Goal: Find specific page/section: Find specific page/section

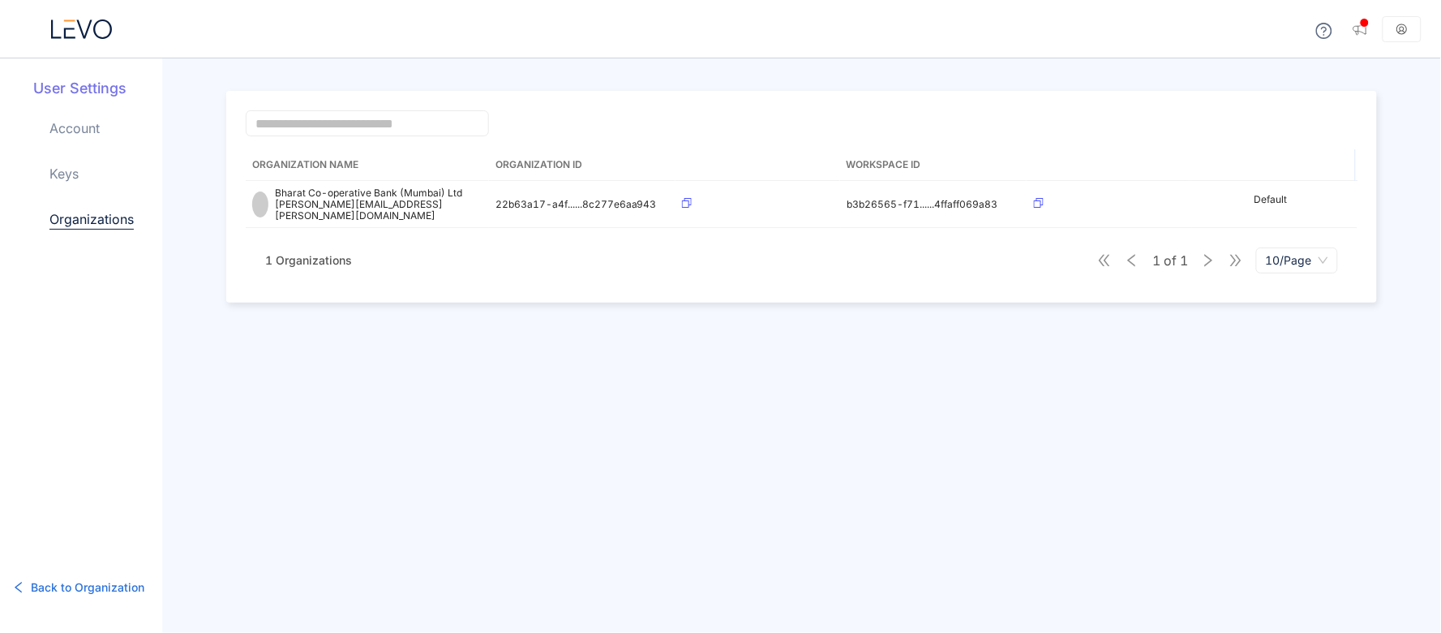
click at [79, 28] on icon at bounding box center [83, 28] width 15 height 19
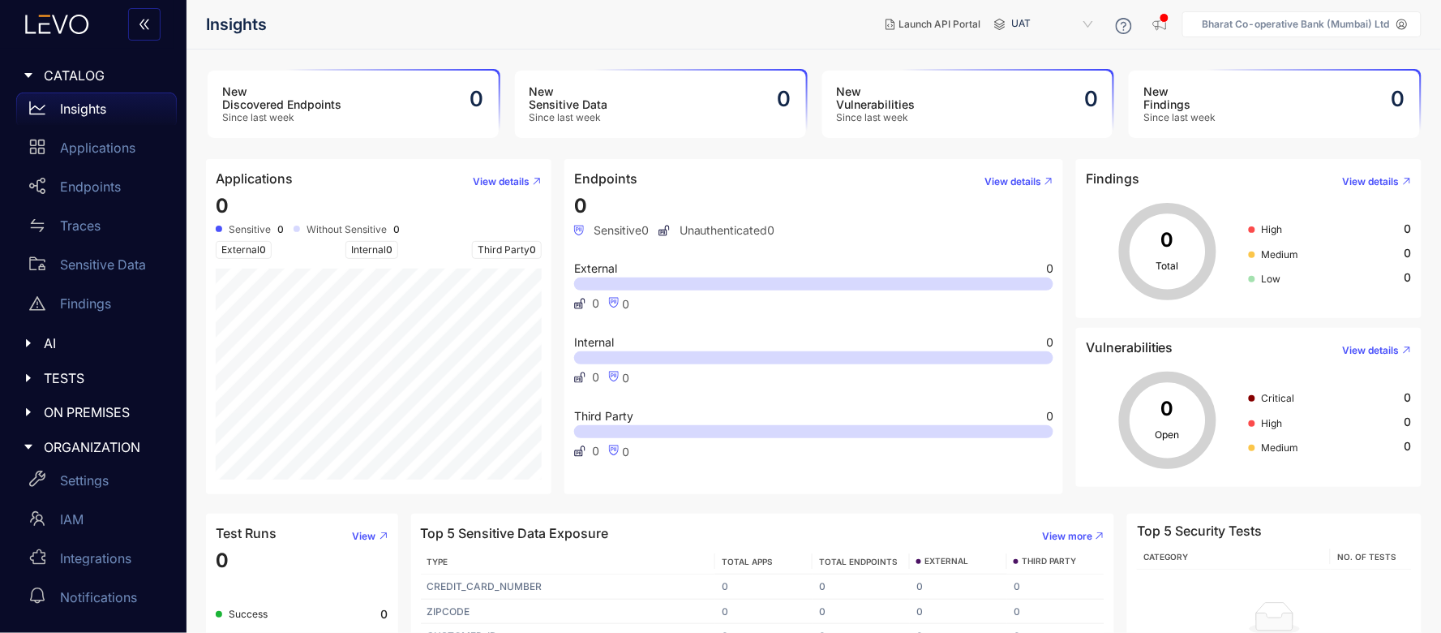
click at [88, 415] on span "ON PREMISES" at bounding box center [104, 412] width 120 height 15
click at [79, 452] on p "Deployments" at bounding box center [100, 445] width 80 height 15
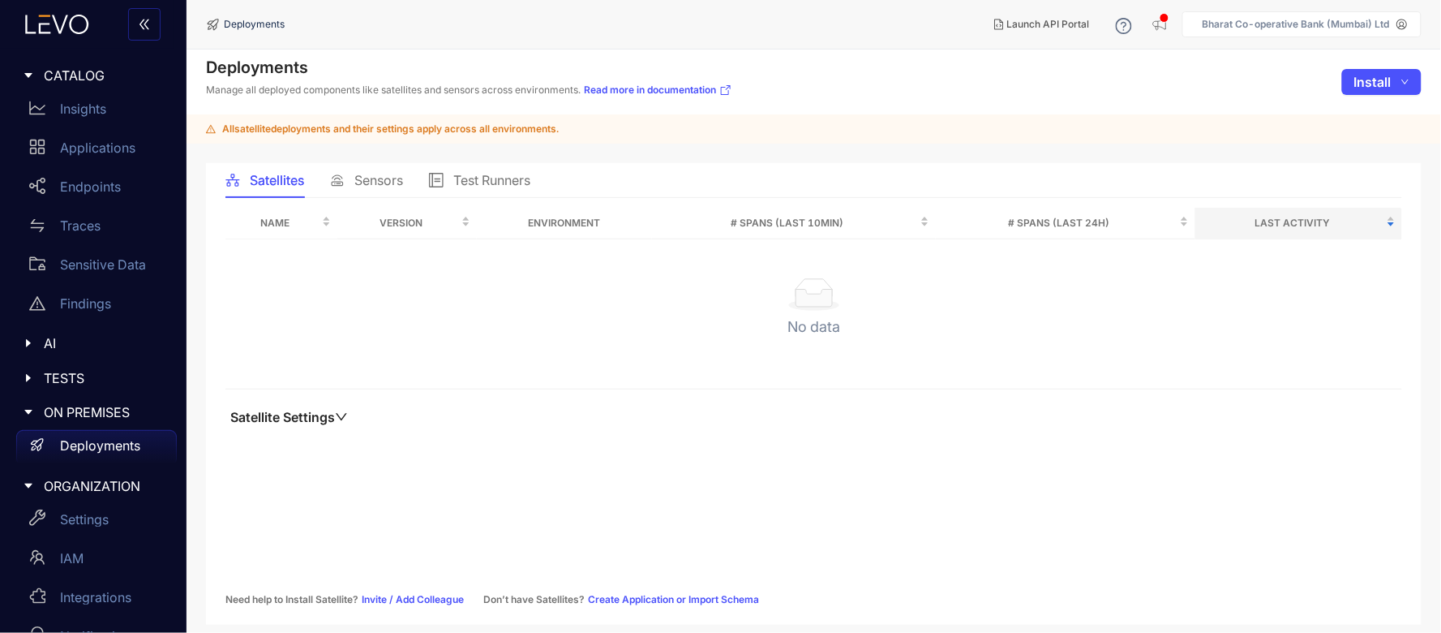
click at [367, 171] on div "Sensors" at bounding box center [366, 180] width 73 height 34
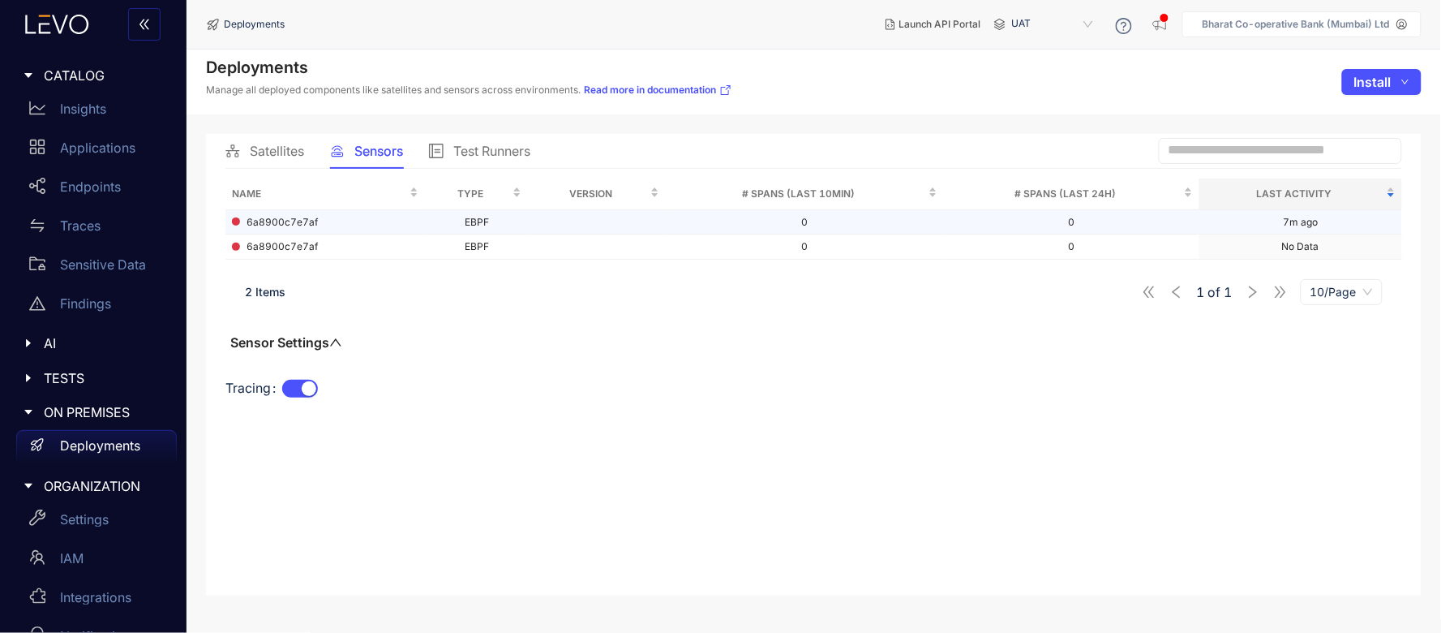
click at [282, 214] on td "6a8900c7e7af" at bounding box center [325, 222] width 200 height 25
click at [316, 222] on span "6a8900c7e7af" at bounding box center [282, 222] width 71 height 11
